Goal: Communication & Community: Answer question/provide support

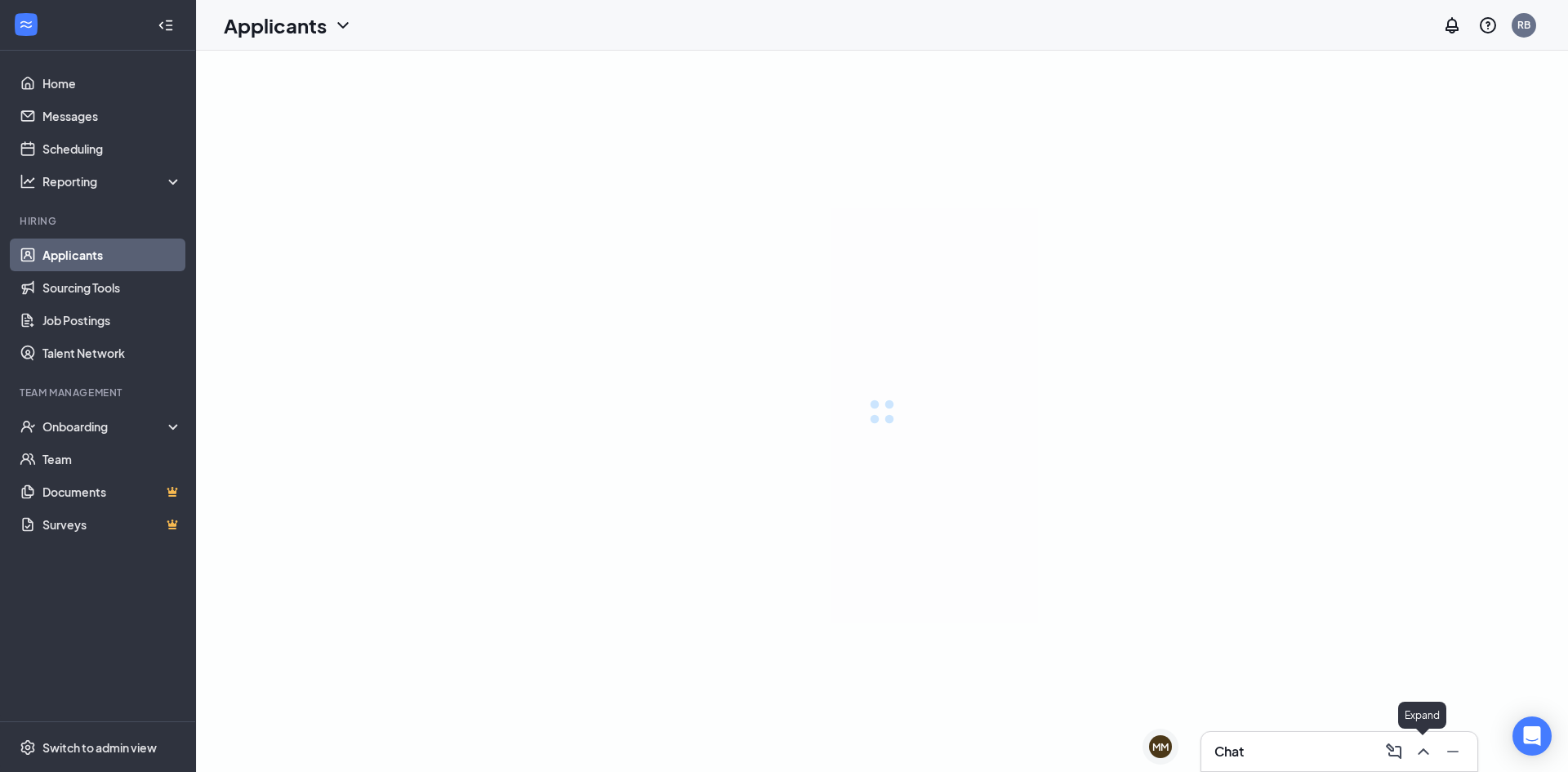
click at [1293, 743] on div "Chat" at bounding box center [1339, 751] width 249 height 26
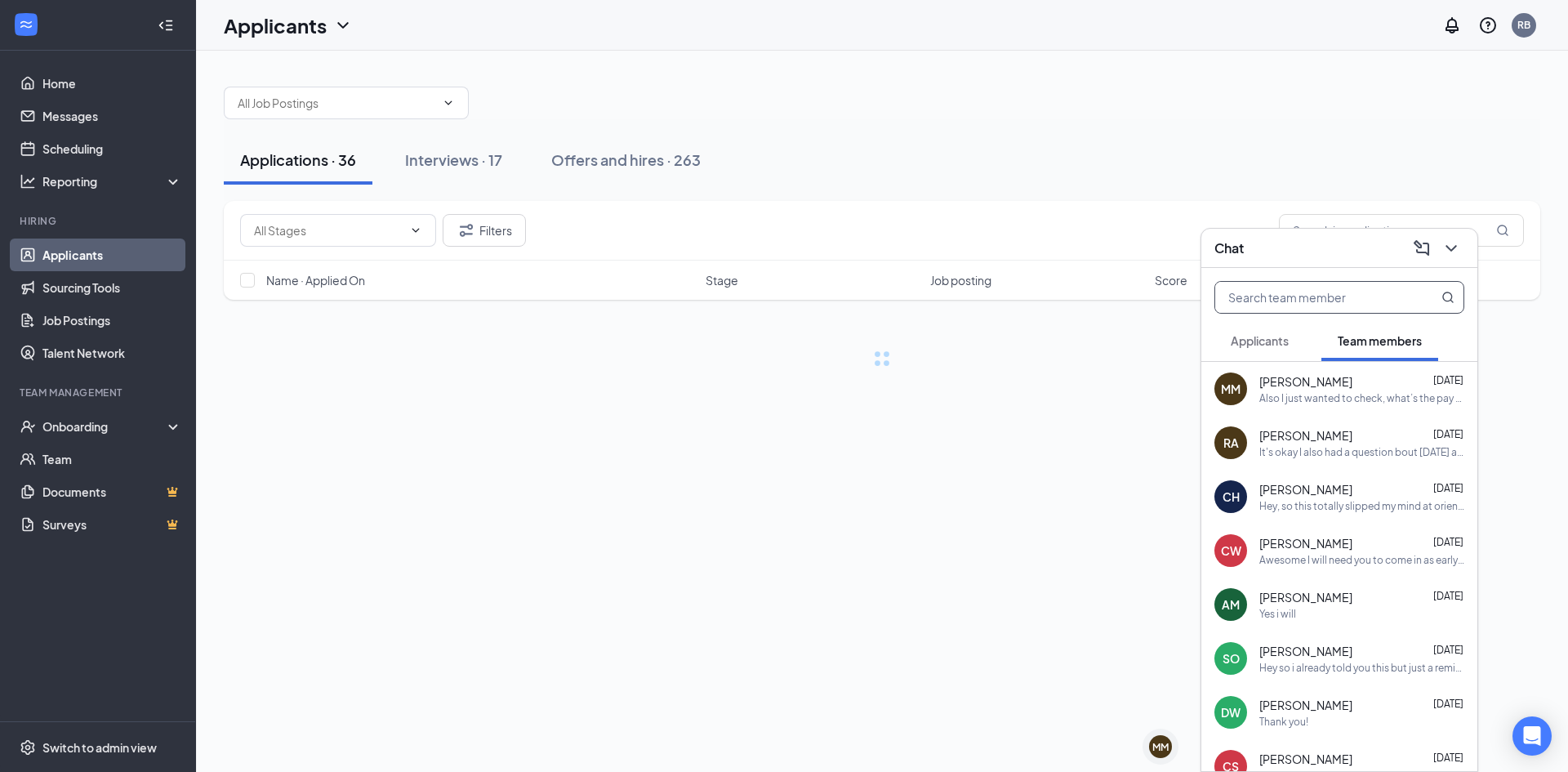
click at [1306, 300] on input "text" at bounding box center [1312, 296] width 193 height 31
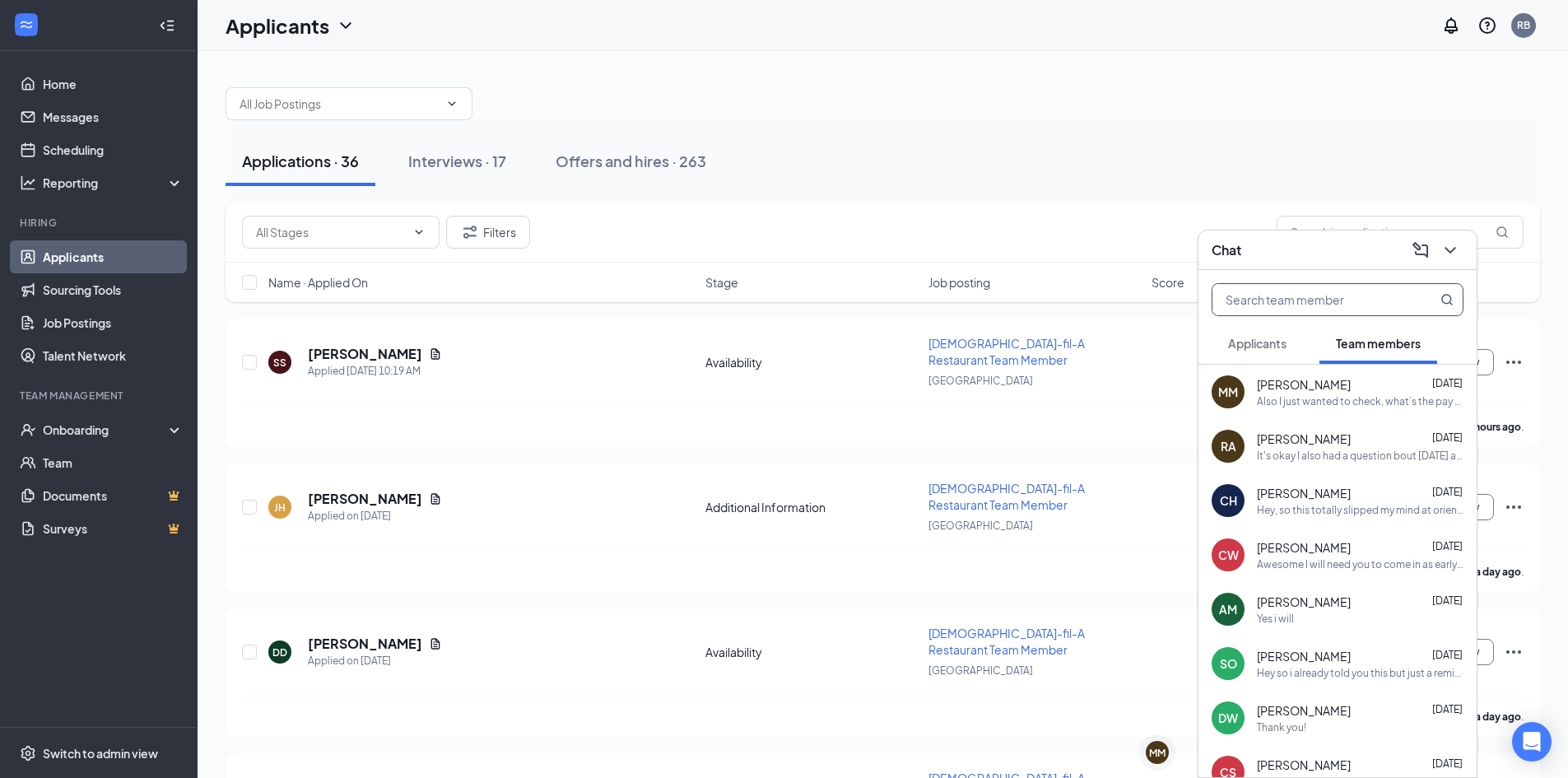
click at [1238, 346] on span "Applicants" at bounding box center [1257, 343] width 59 height 15
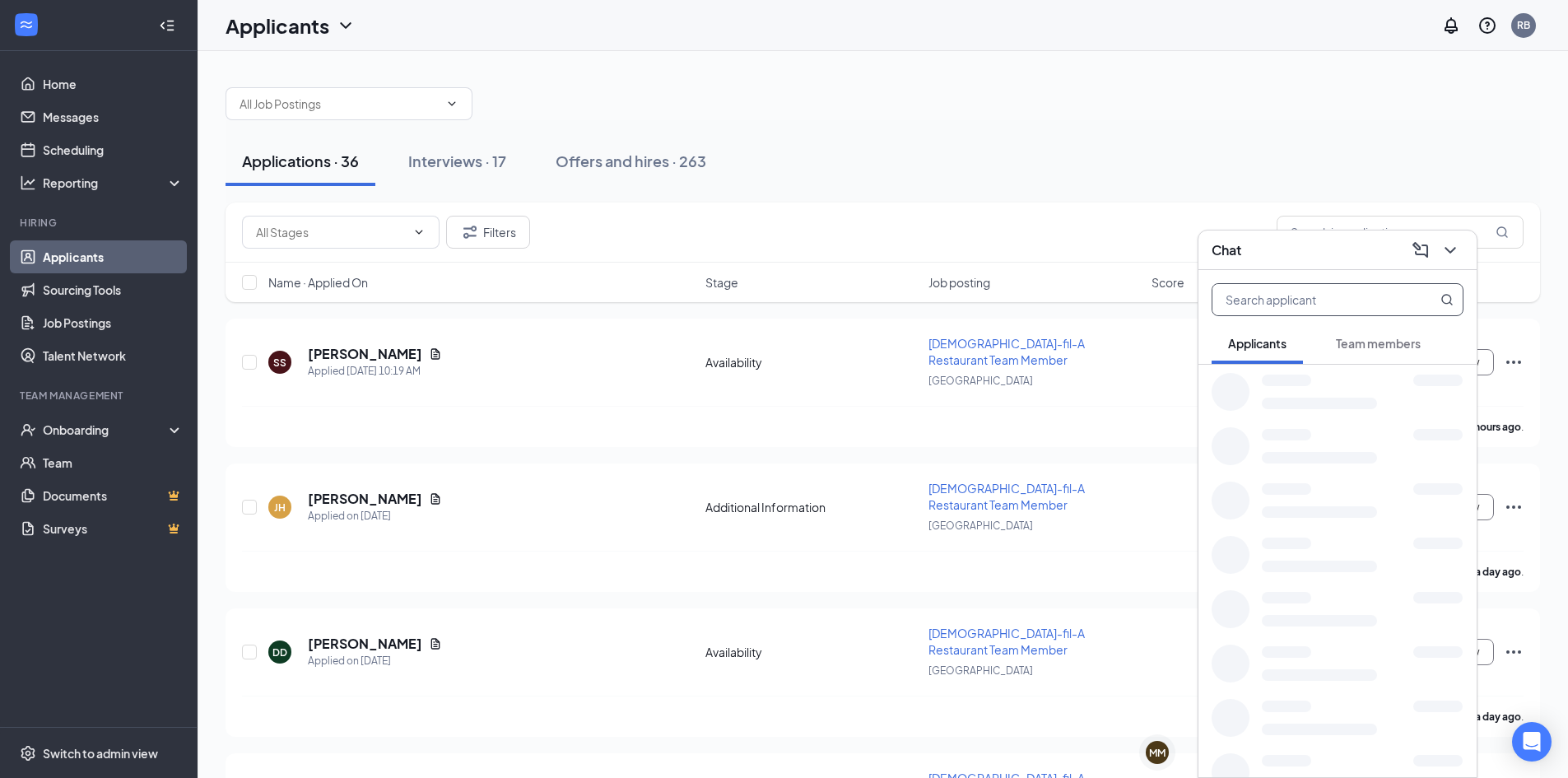
click at [1242, 302] on input "text" at bounding box center [1310, 299] width 195 height 31
type input "eve"
click at [1350, 392] on div "[PERSON_NAME] 1:15pm" at bounding box center [1360, 384] width 207 height 16
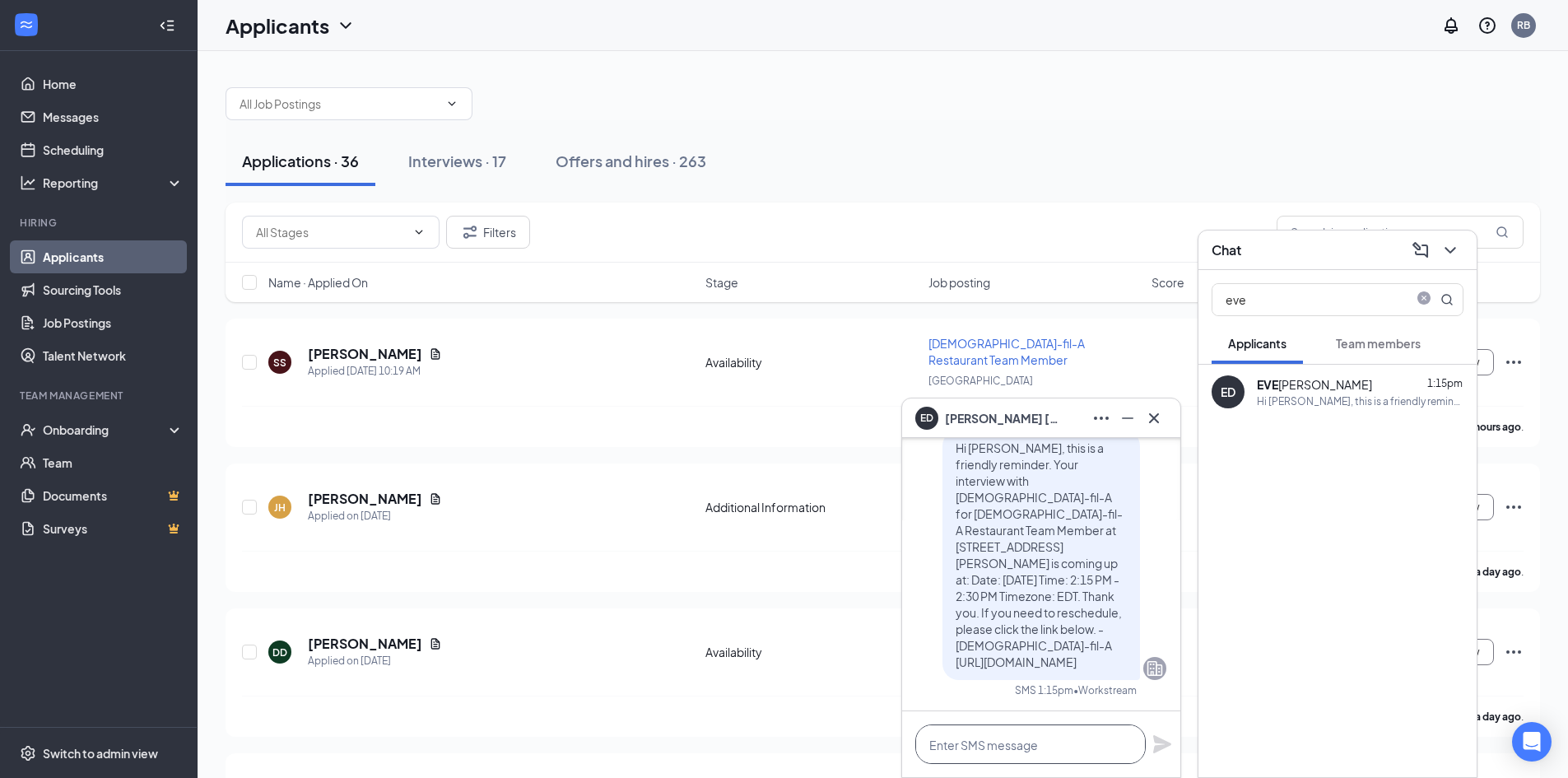
click at [1031, 746] on textarea at bounding box center [1030, 744] width 231 height 40
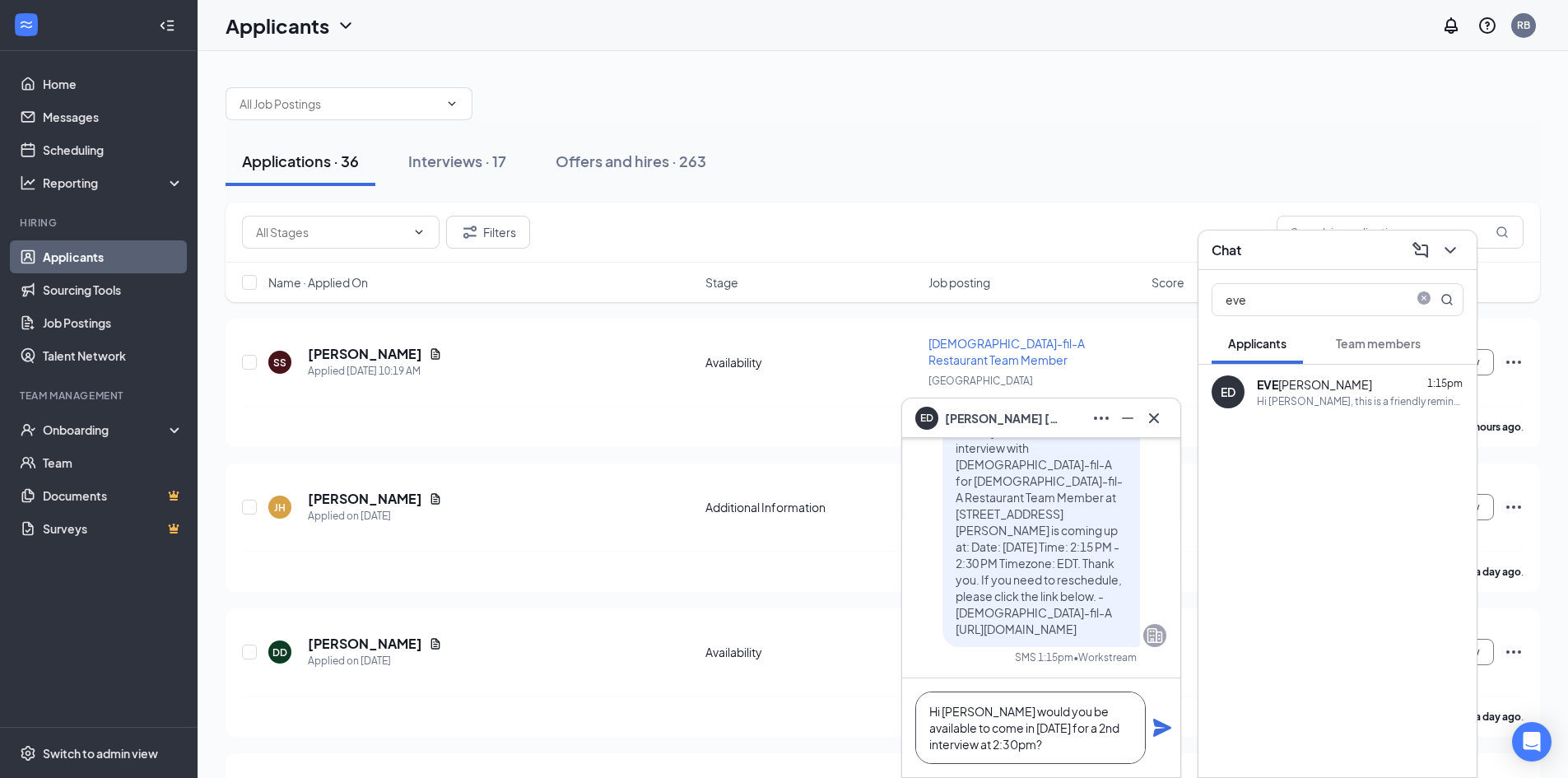
type textarea "Hi [PERSON_NAME] would you be available to come in [DATE] for a 2nd interview a…"
click at [1174, 735] on div "Hi [PERSON_NAME] would you be available to come in [DATE] for a 2nd interview a…" at bounding box center [1041, 728] width 278 height 99
click at [1162, 731] on icon "Plane" at bounding box center [1162, 727] width 18 height 18
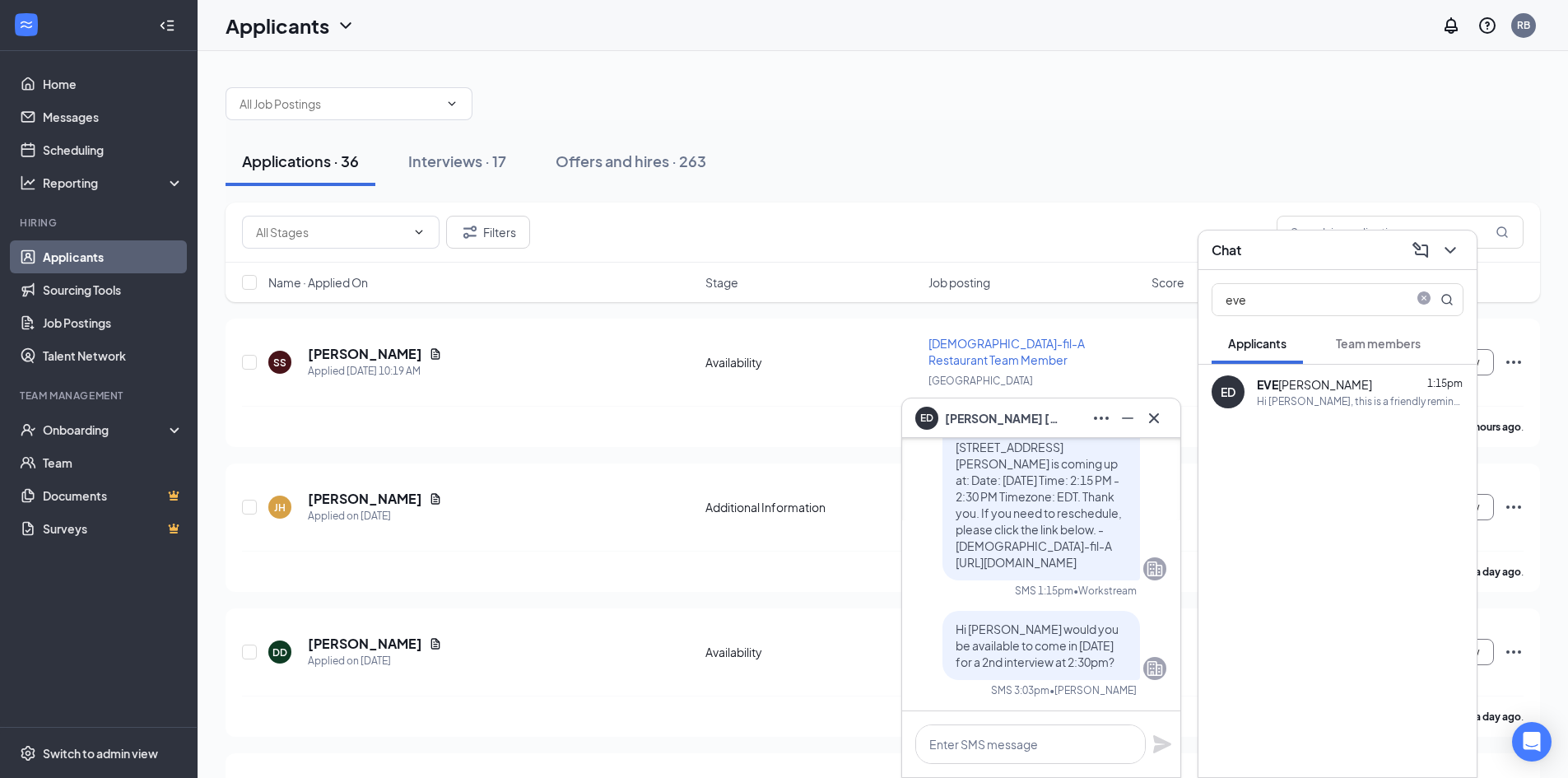
scroll to position [0, 0]
